Goal: Check status: Check status

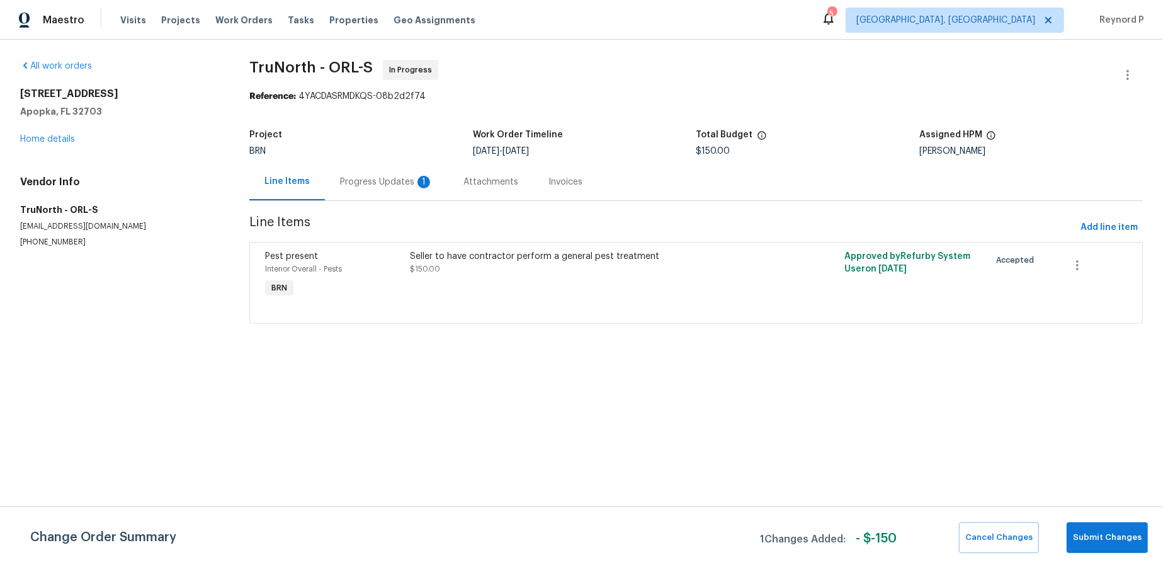
click at [367, 186] on div "Progress Updates 1" at bounding box center [386, 182] width 93 height 13
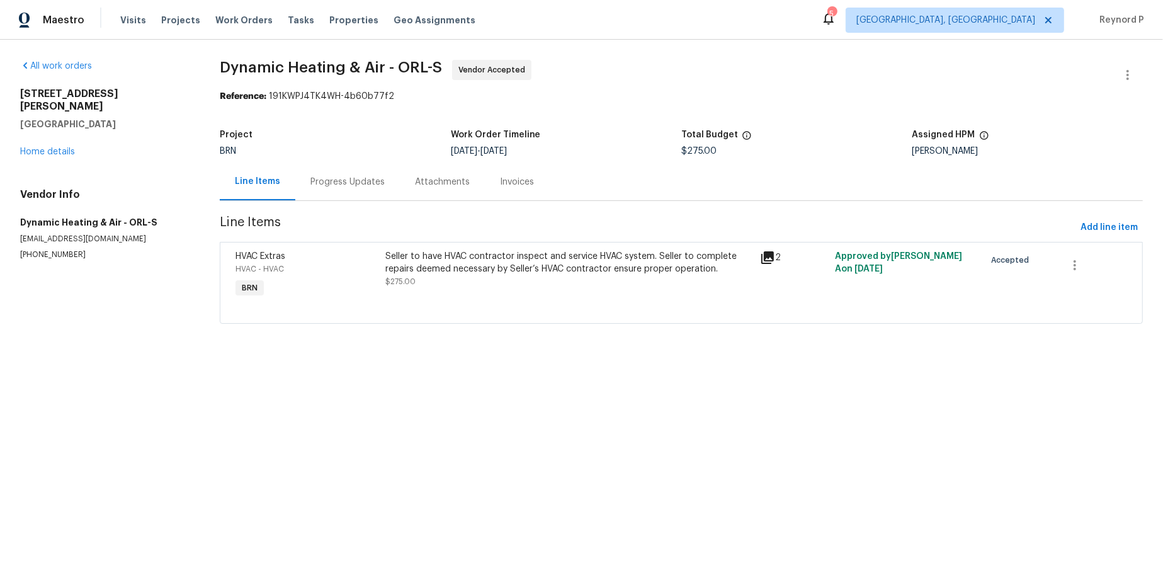
click at [355, 185] on div "Progress Updates" at bounding box center [347, 182] width 74 height 13
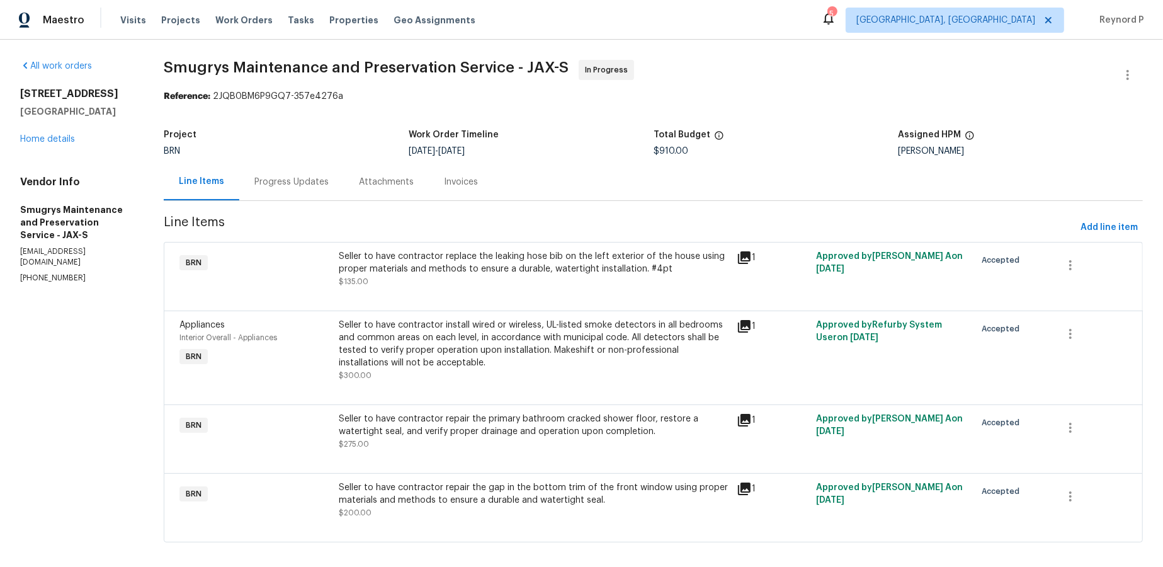
click at [286, 184] on div "Progress Updates" at bounding box center [291, 182] width 74 height 13
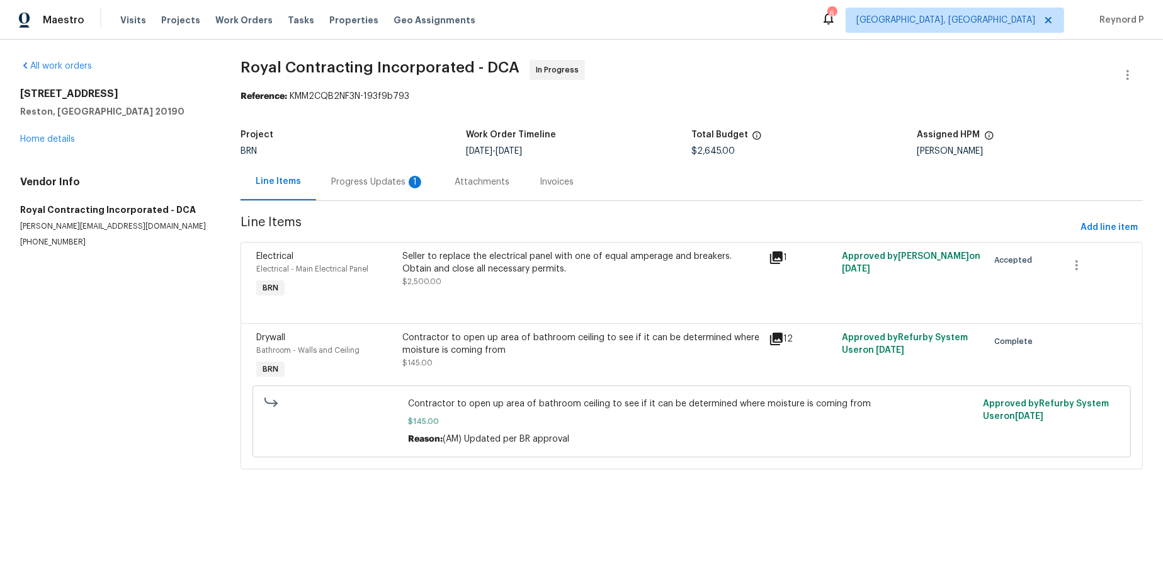
click at [363, 181] on div "Progress Updates 1" at bounding box center [377, 182] width 93 height 13
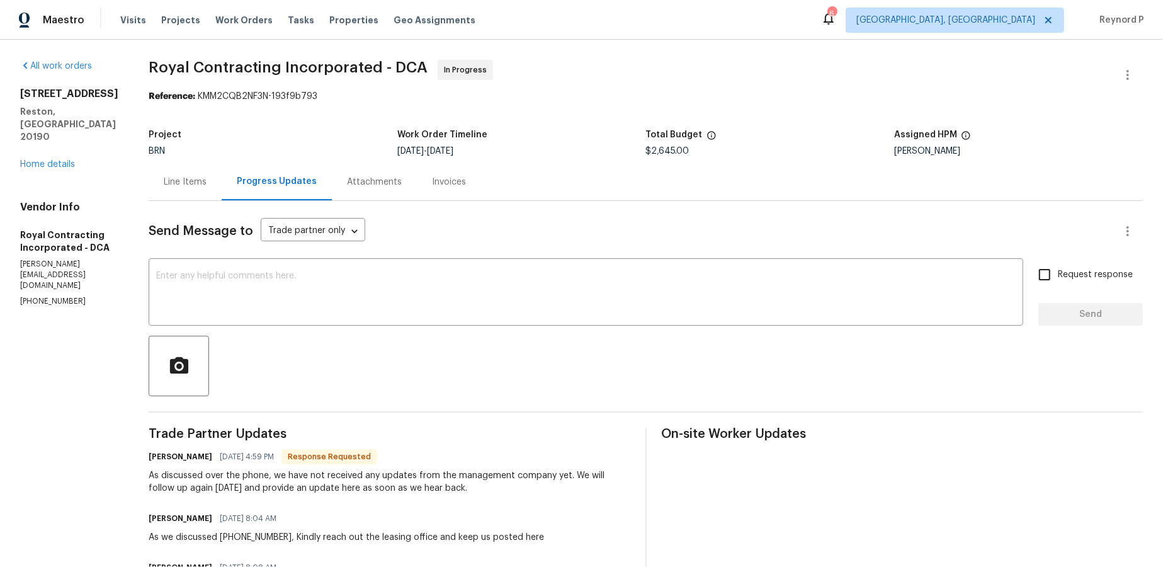
scroll to position [81, 0]
